Goal: Task Accomplishment & Management: Use online tool/utility

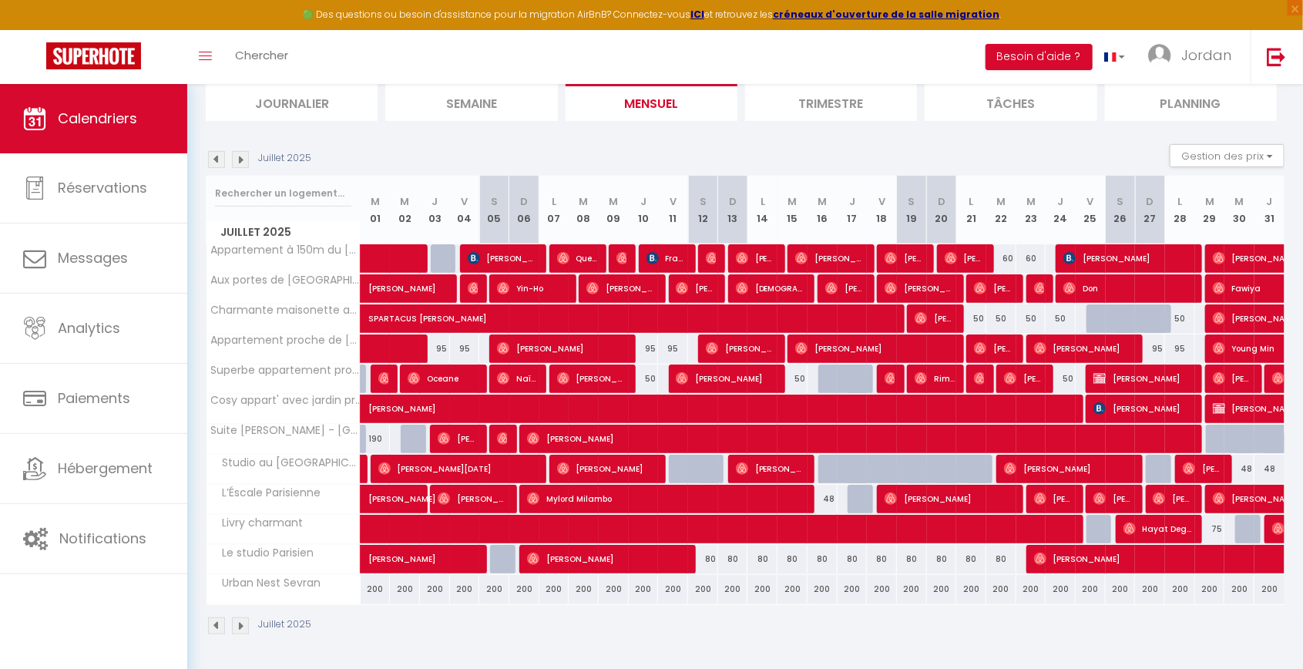
click at [210, 153] on img at bounding box center [216, 159] width 17 height 17
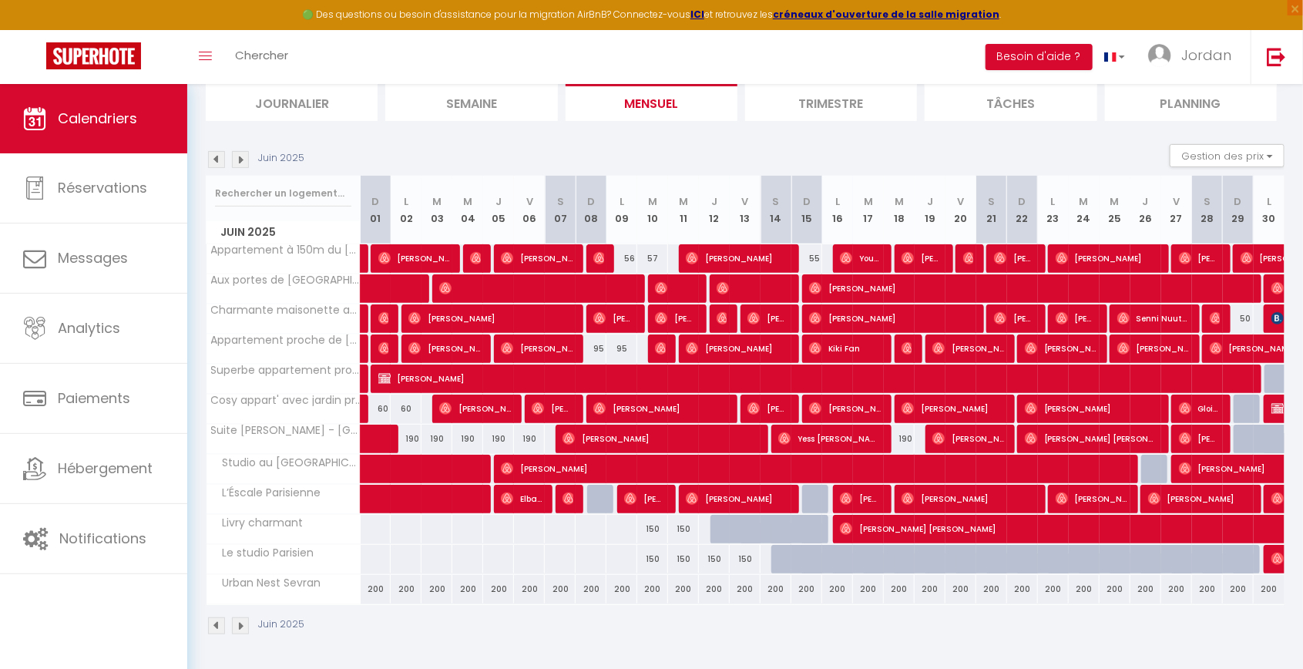
click at [213, 157] on img at bounding box center [216, 159] width 17 height 17
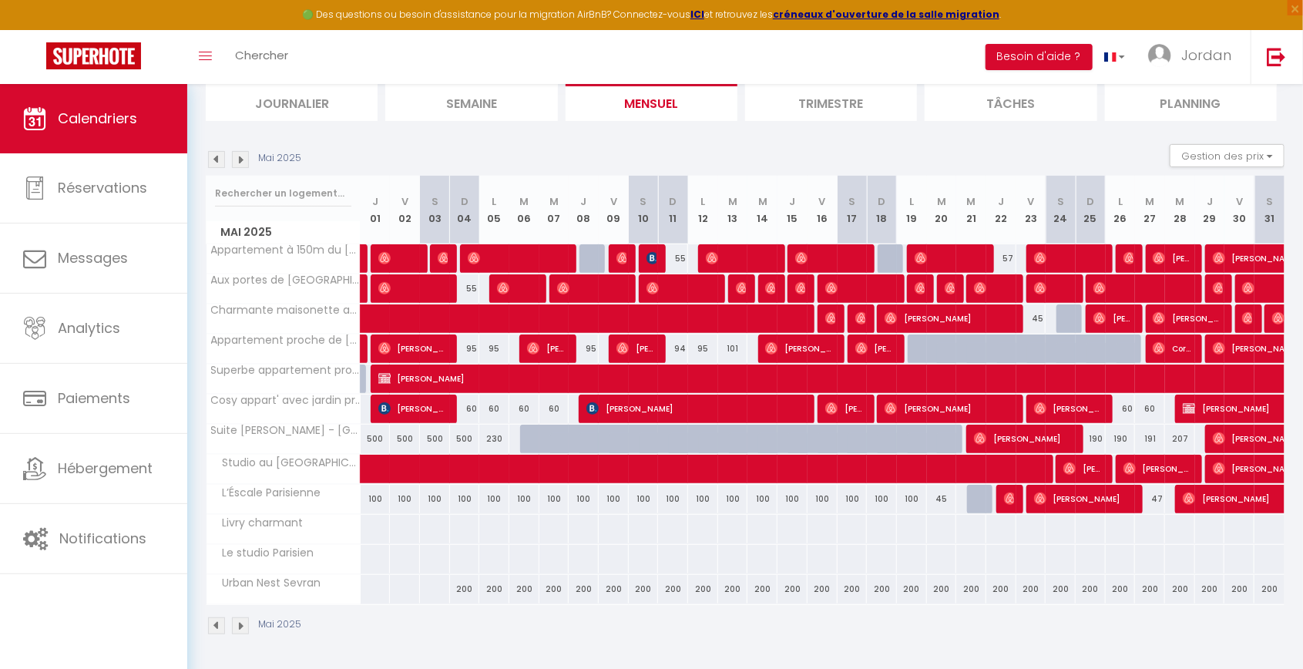
click at [211, 153] on img at bounding box center [216, 159] width 17 height 17
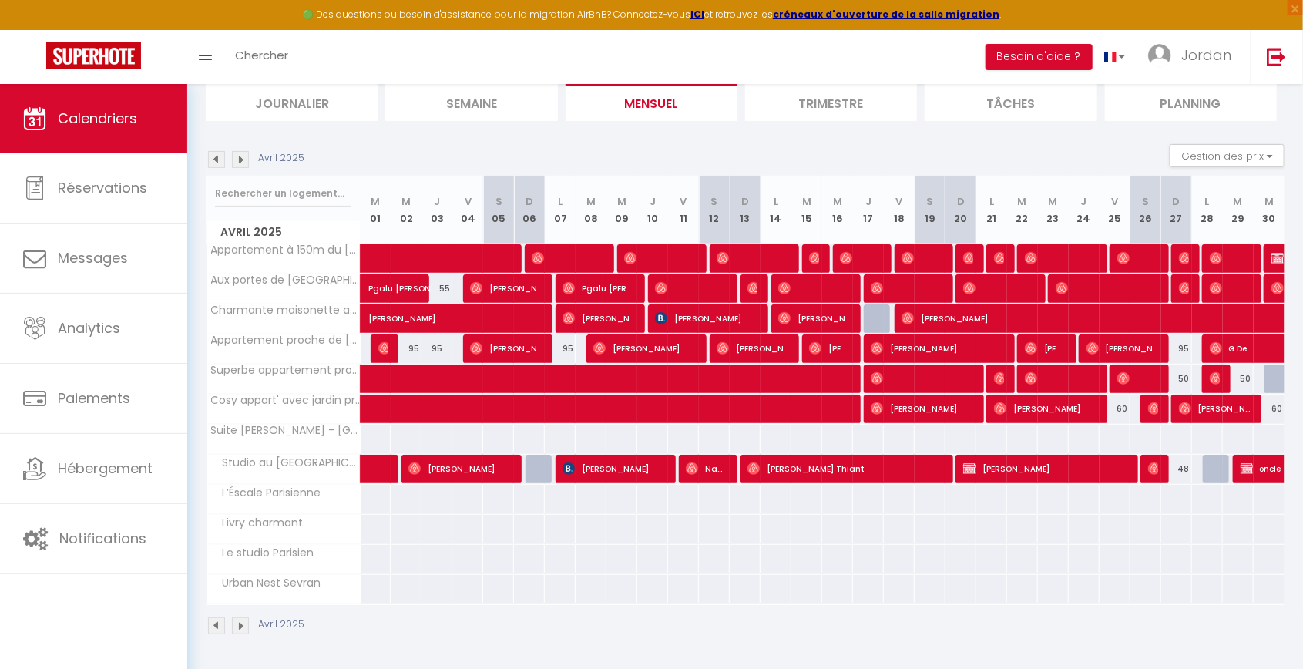
click at [222, 162] on img at bounding box center [216, 159] width 17 height 17
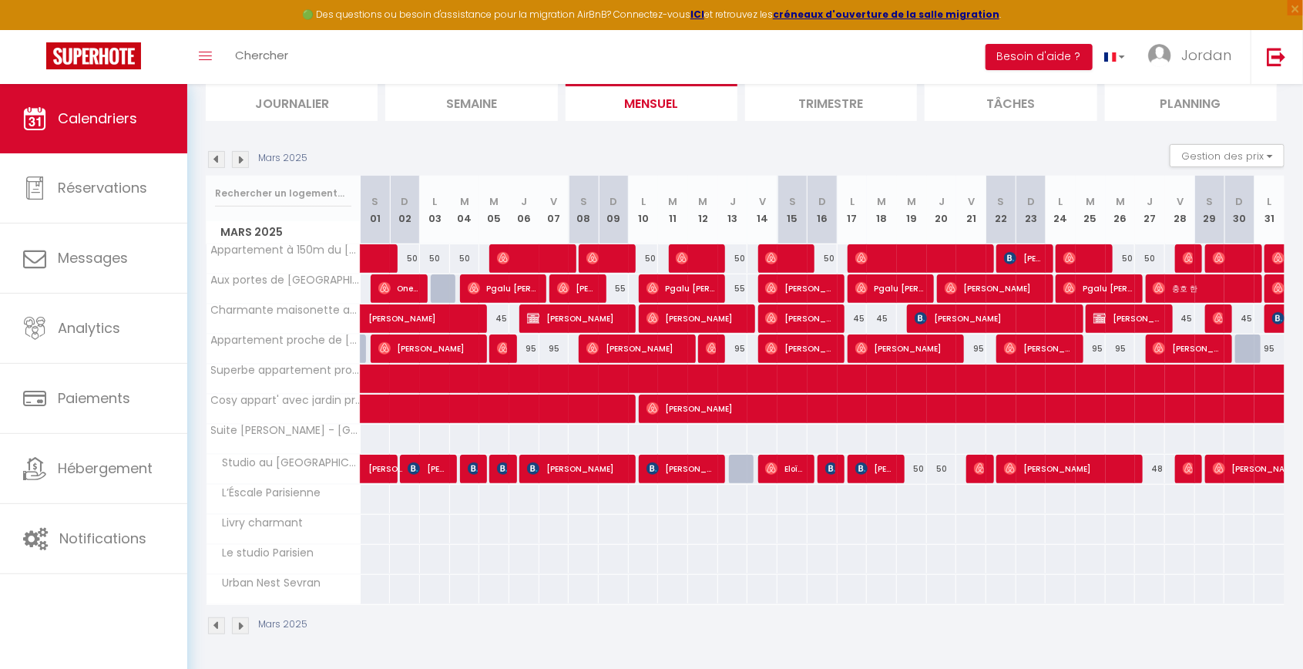
click at [213, 158] on img at bounding box center [216, 159] width 17 height 17
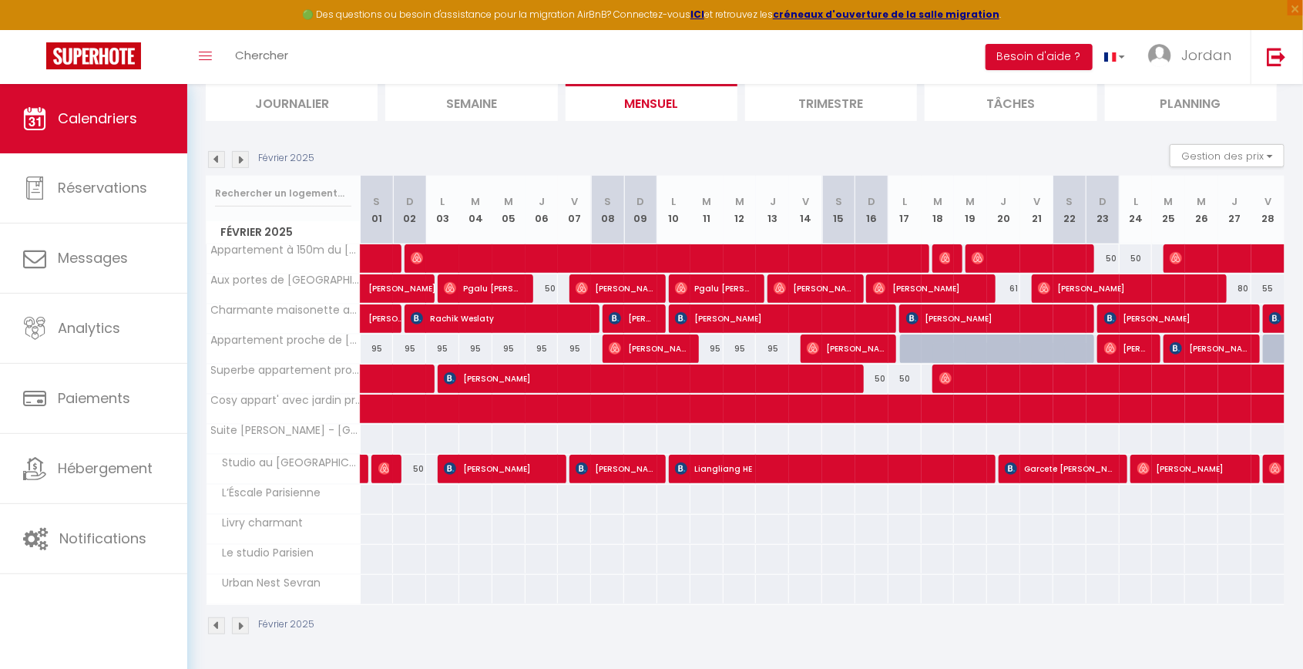
click at [211, 152] on img at bounding box center [216, 159] width 17 height 17
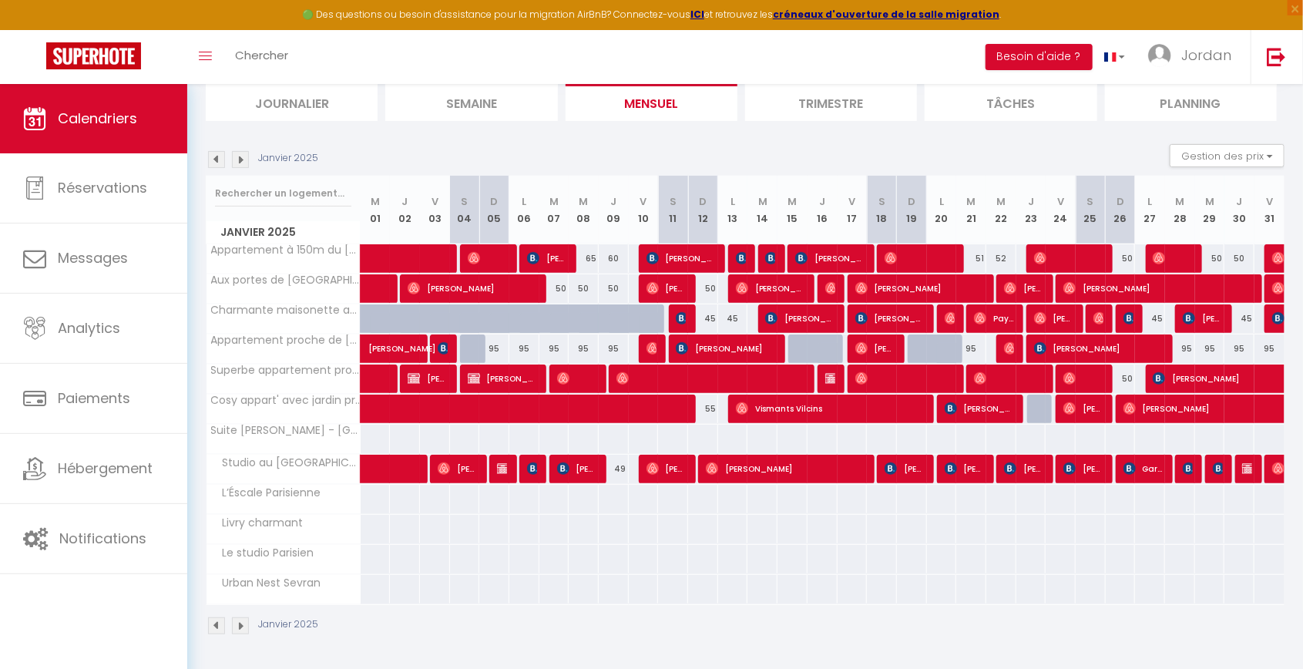
scroll to position [180, 0]
click at [241, 157] on img at bounding box center [240, 159] width 17 height 17
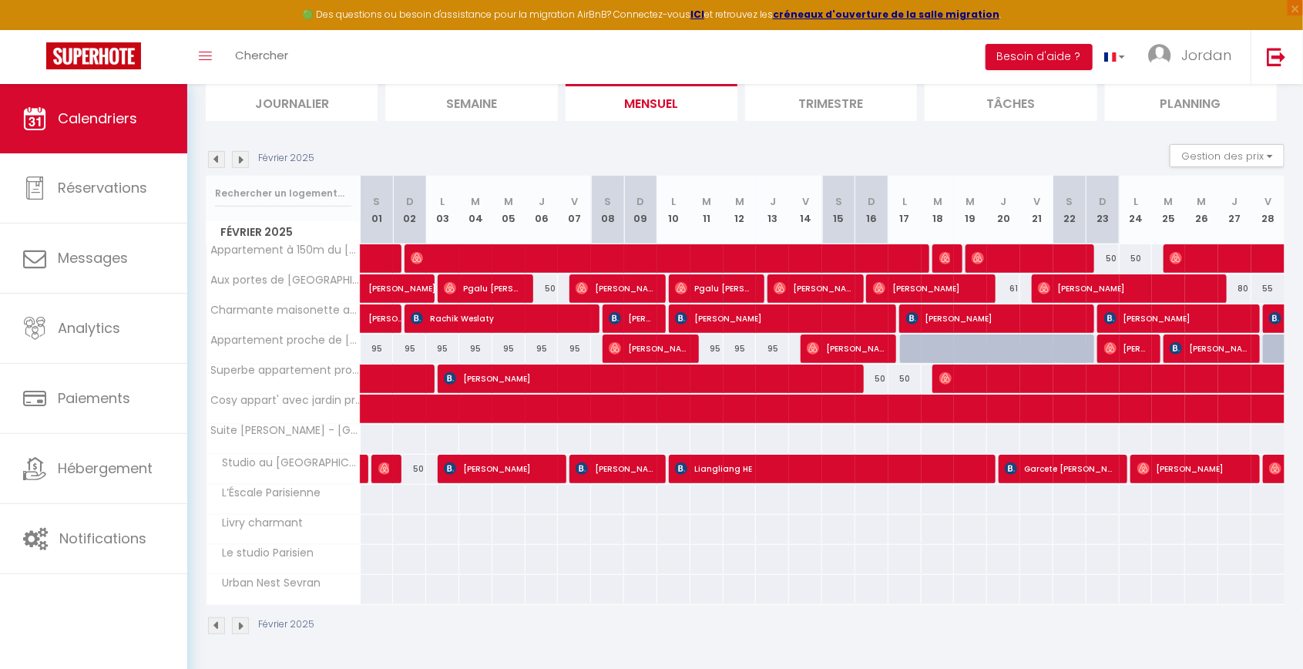
click at [241, 154] on img at bounding box center [240, 159] width 17 height 17
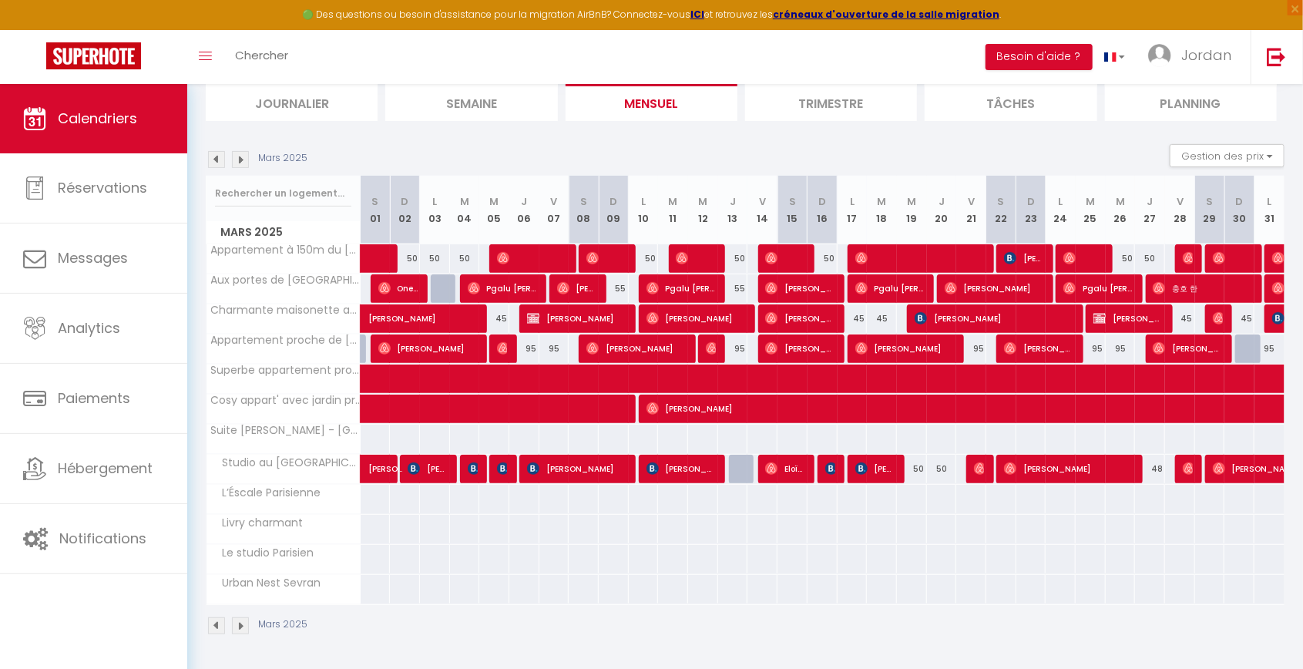
click at [236, 151] on img at bounding box center [240, 159] width 17 height 17
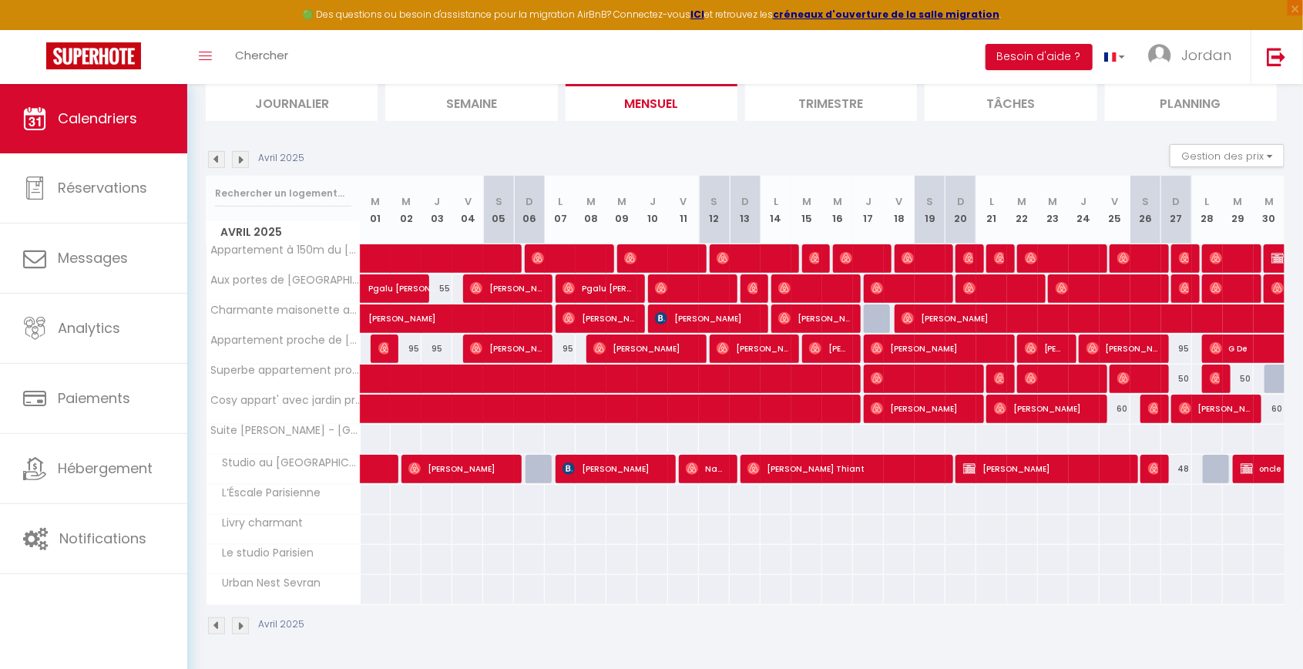
click at [241, 156] on img at bounding box center [240, 159] width 17 height 17
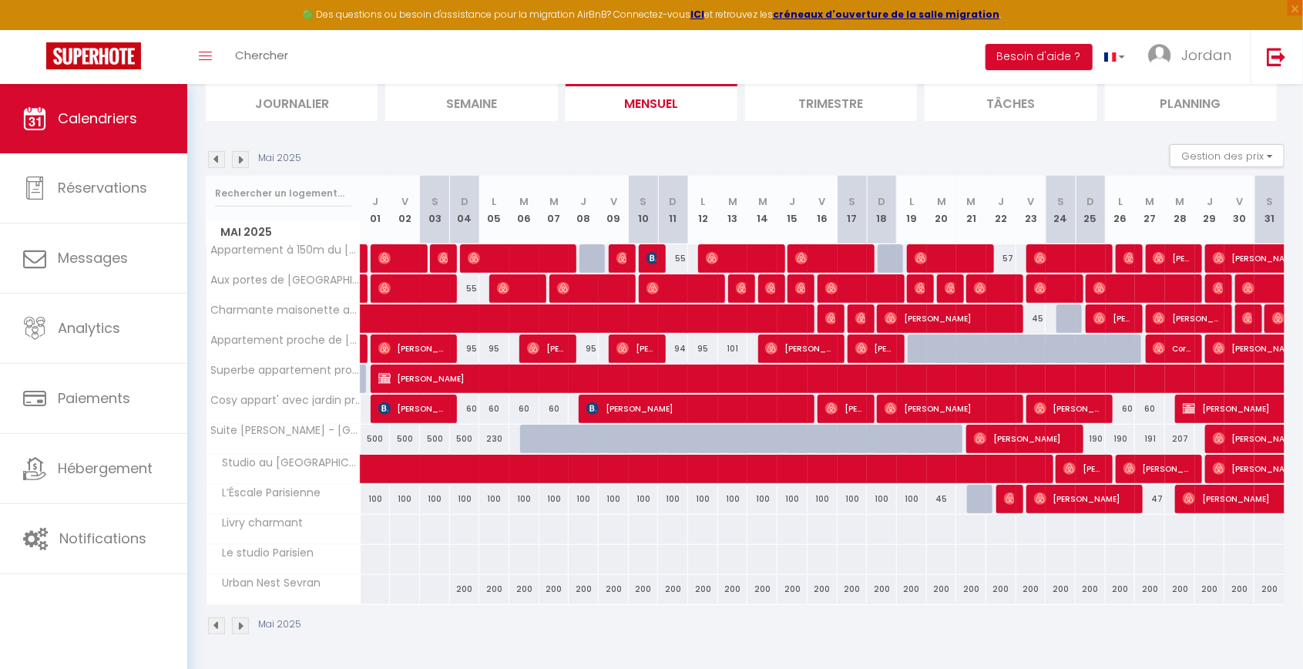
click at [242, 151] on img at bounding box center [240, 159] width 17 height 17
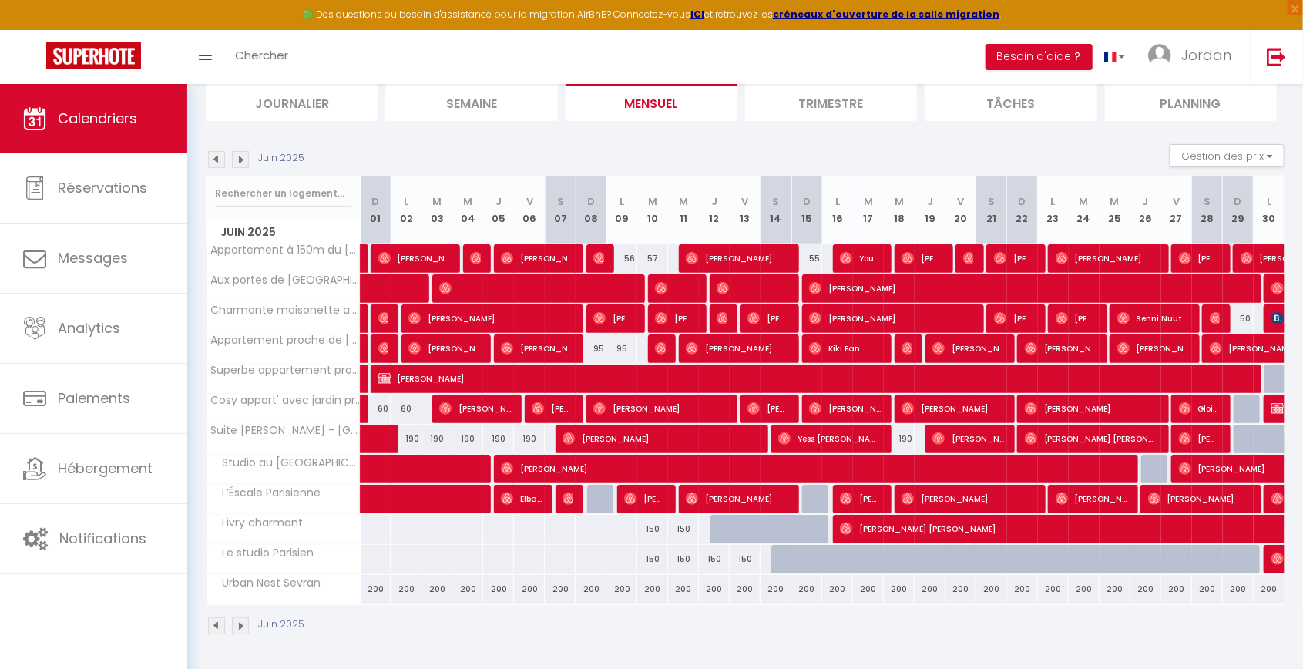
click at [238, 153] on img at bounding box center [240, 159] width 17 height 17
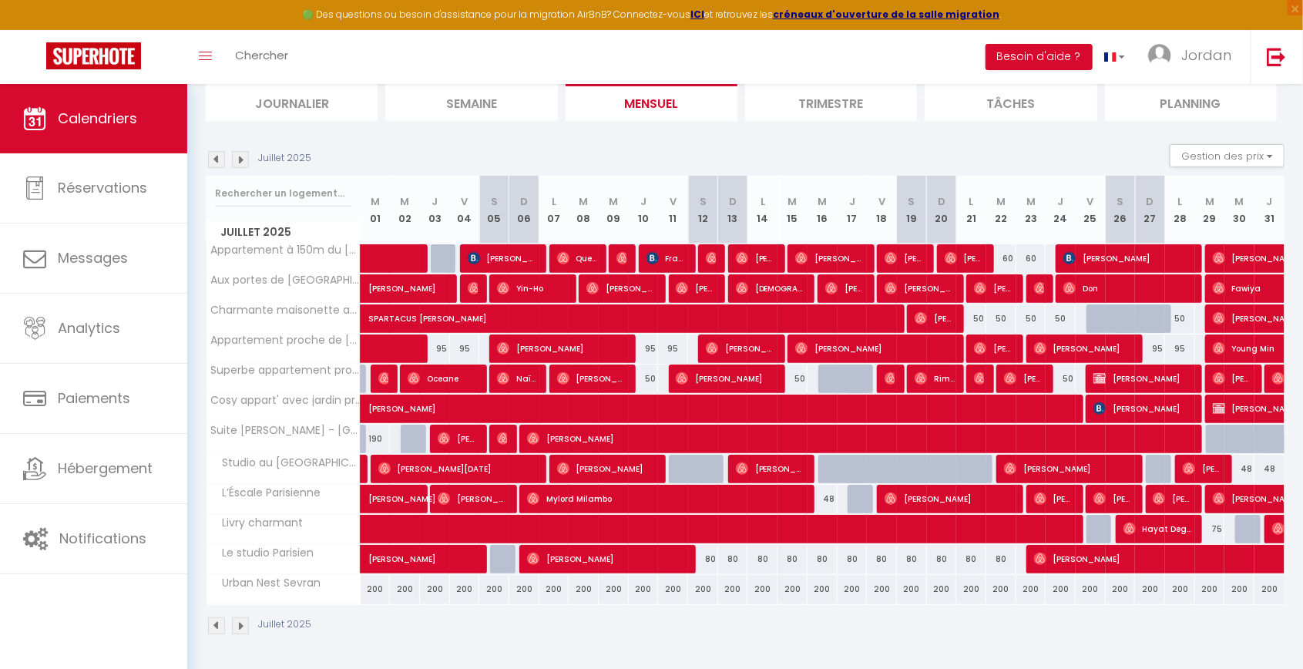
click at [247, 154] on img at bounding box center [240, 159] width 17 height 17
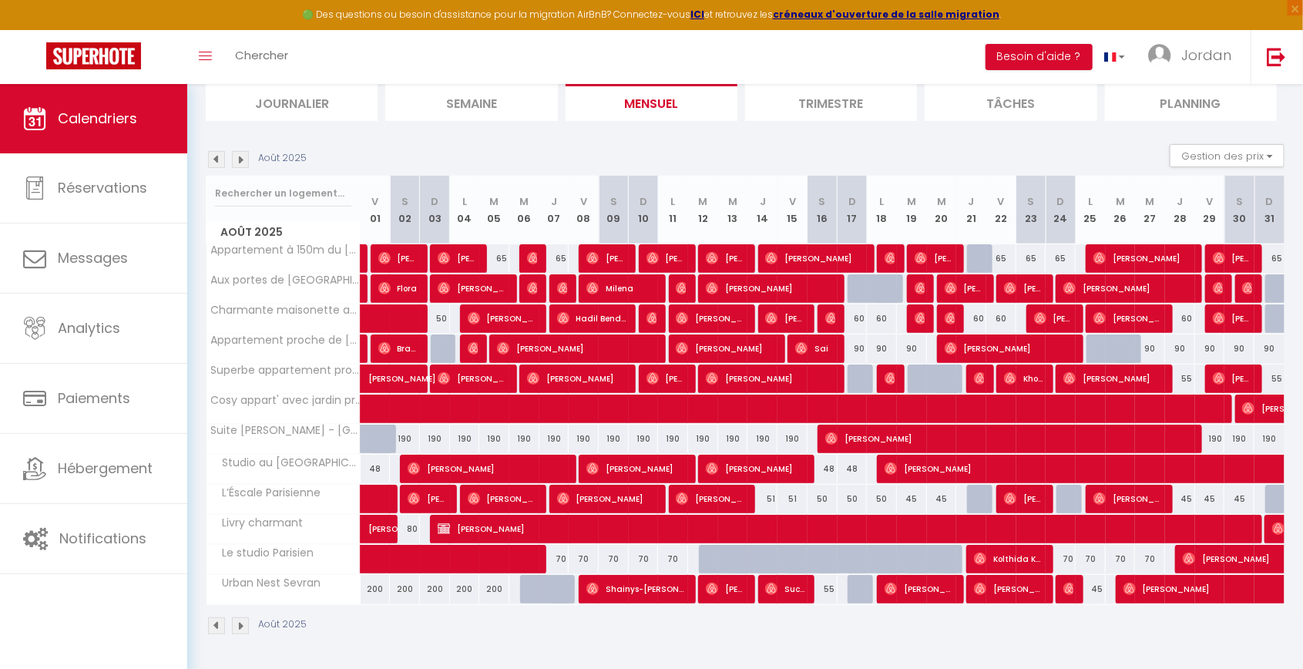
click at [244, 154] on img at bounding box center [240, 159] width 17 height 17
